Goal: Navigation & Orientation: Find specific page/section

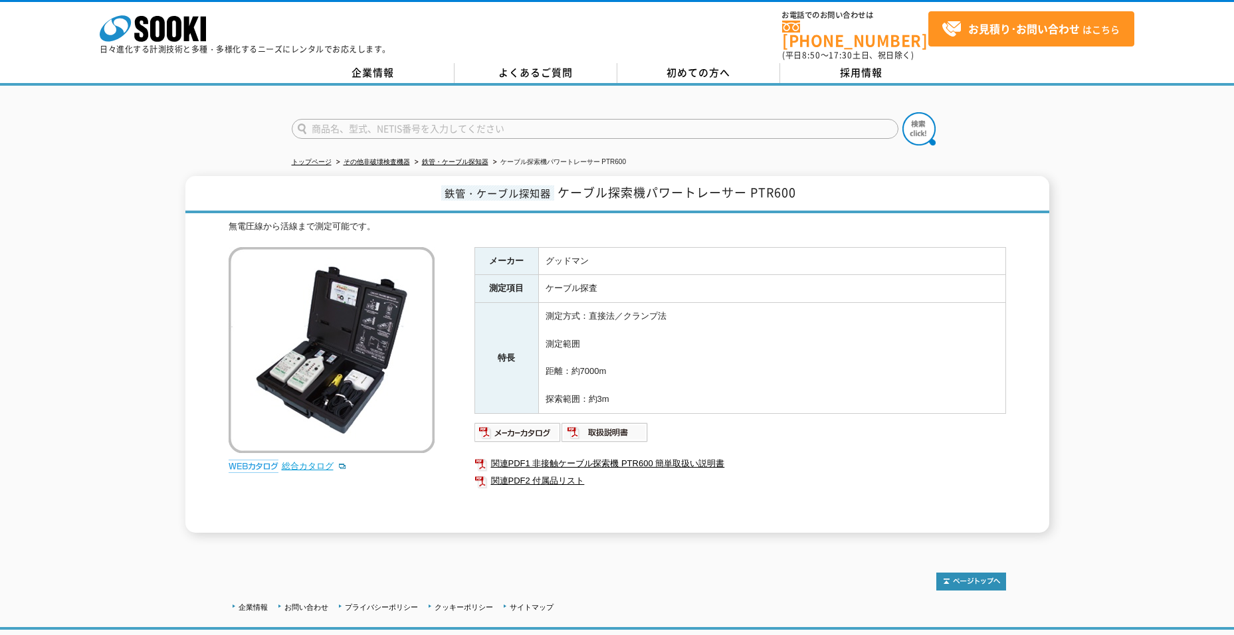
click at [300, 461] on link "総合カタログ" at bounding box center [314, 466] width 65 height 10
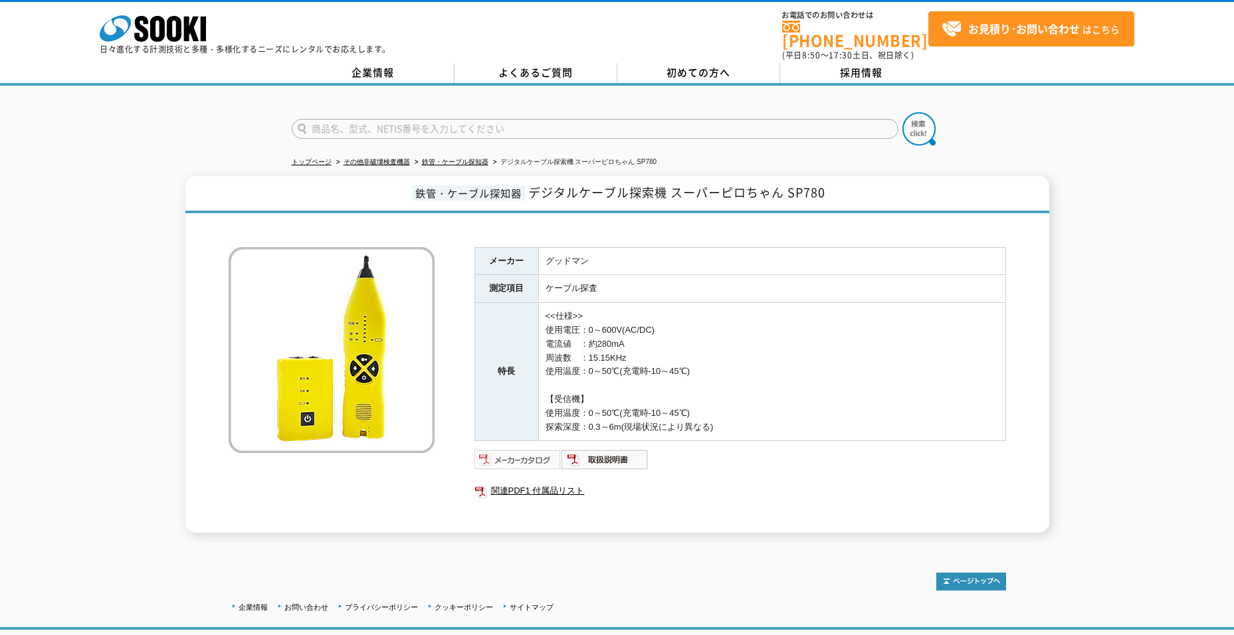
click at [503, 452] on img at bounding box center [517, 459] width 87 height 21
click at [542, 482] on link "関連PDF1 付属品リスト" at bounding box center [739, 490] width 531 height 17
click at [456, 158] on link "鉄管・ケーブル探知器" at bounding box center [455, 161] width 66 height 7
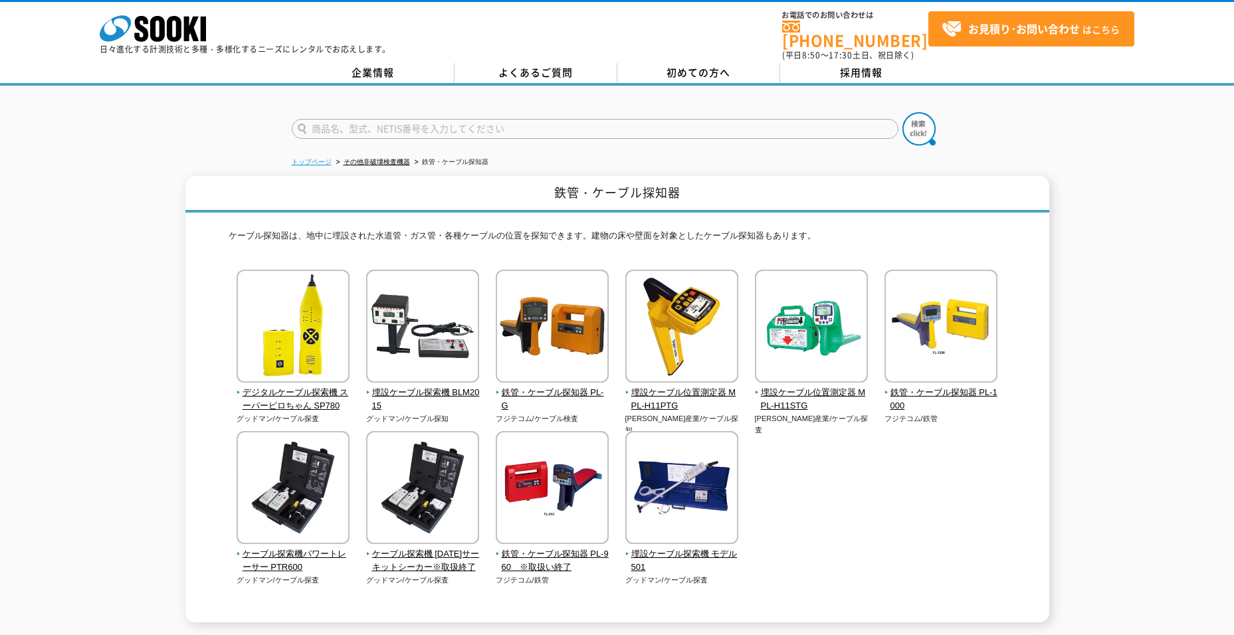
click at [312, 158] on link "トップページ" at bounding box center [312, 161] width 40 height 7
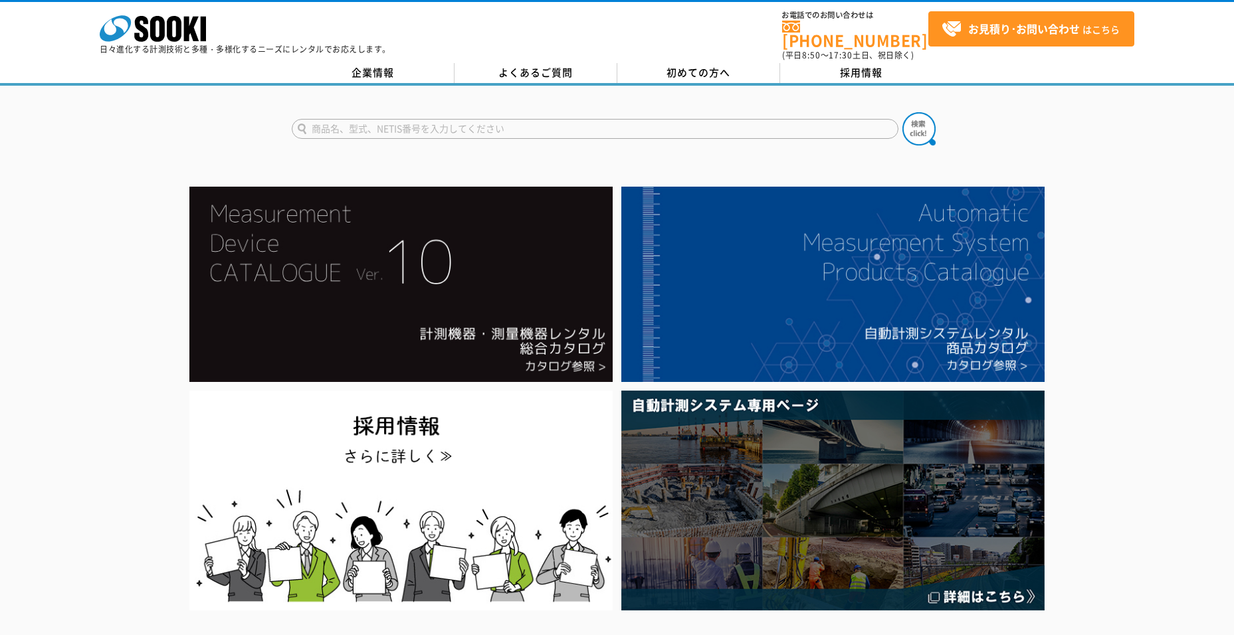
click at [1221, 555] on div at bounding box center [617, 398] width 1234 height 432
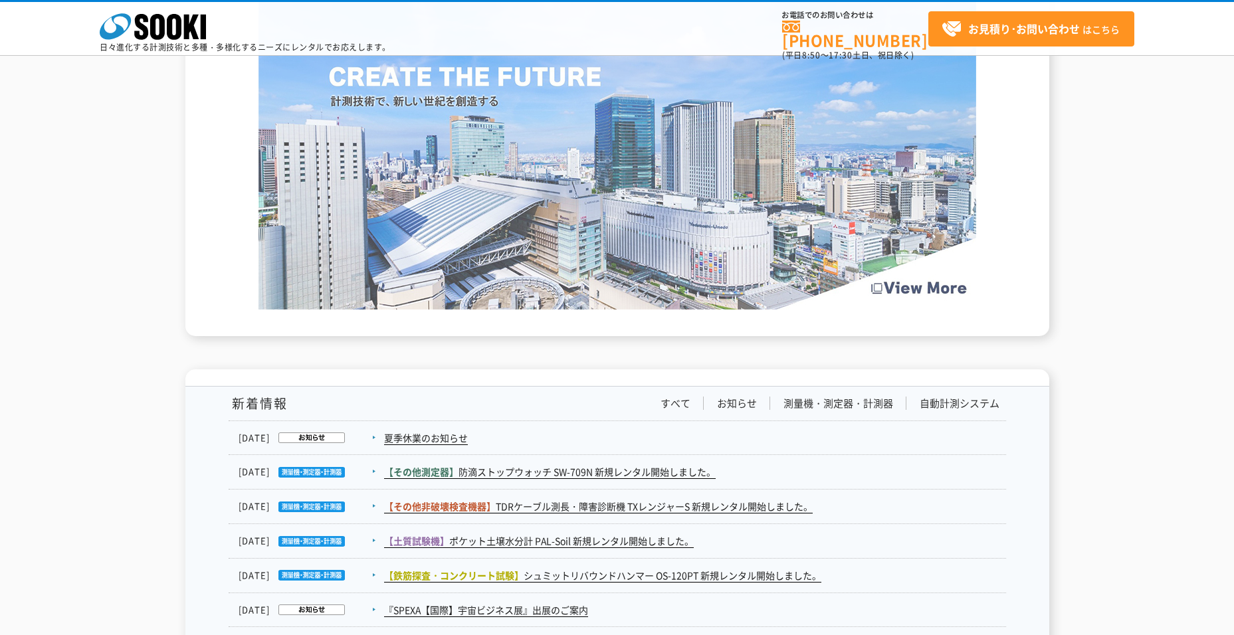
scroll to position [2059, 0]
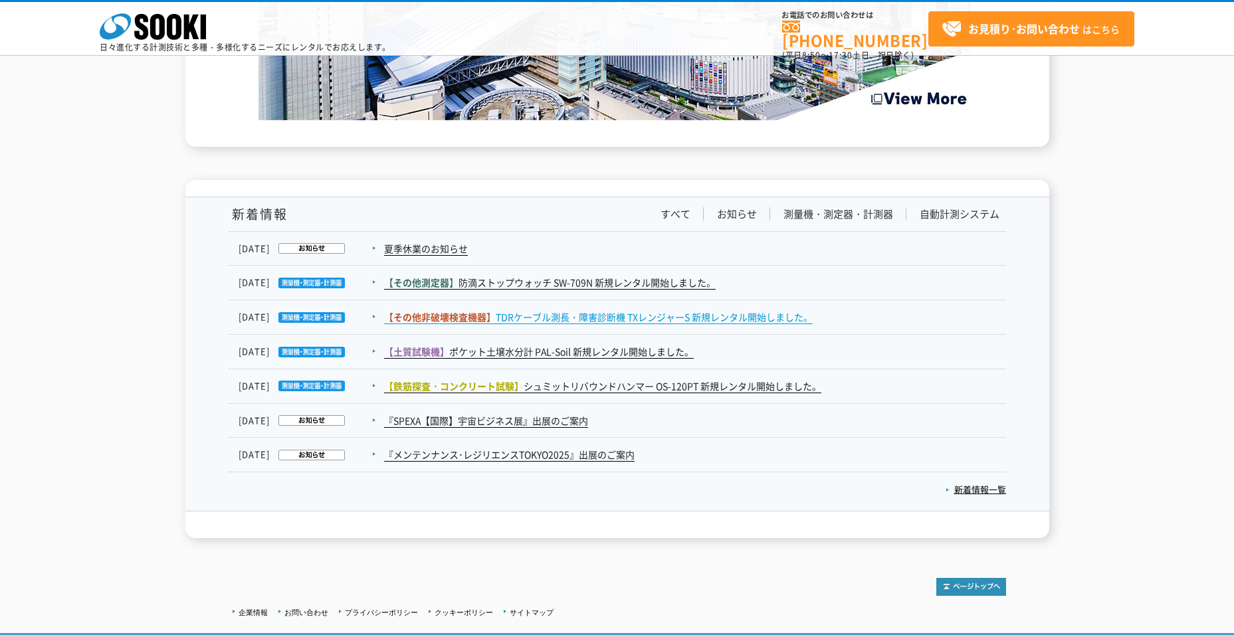
click at [487, 312] on span "【その他非破壊検査機器】" at bounding box center [440, 316] width 112 height 13
click at [469, 322] on span "【その他非破壊検査機器】" at bounding box center [440, 316] width 112 height 13
